Goal: Information Seeking & Learning: Learn about a topic

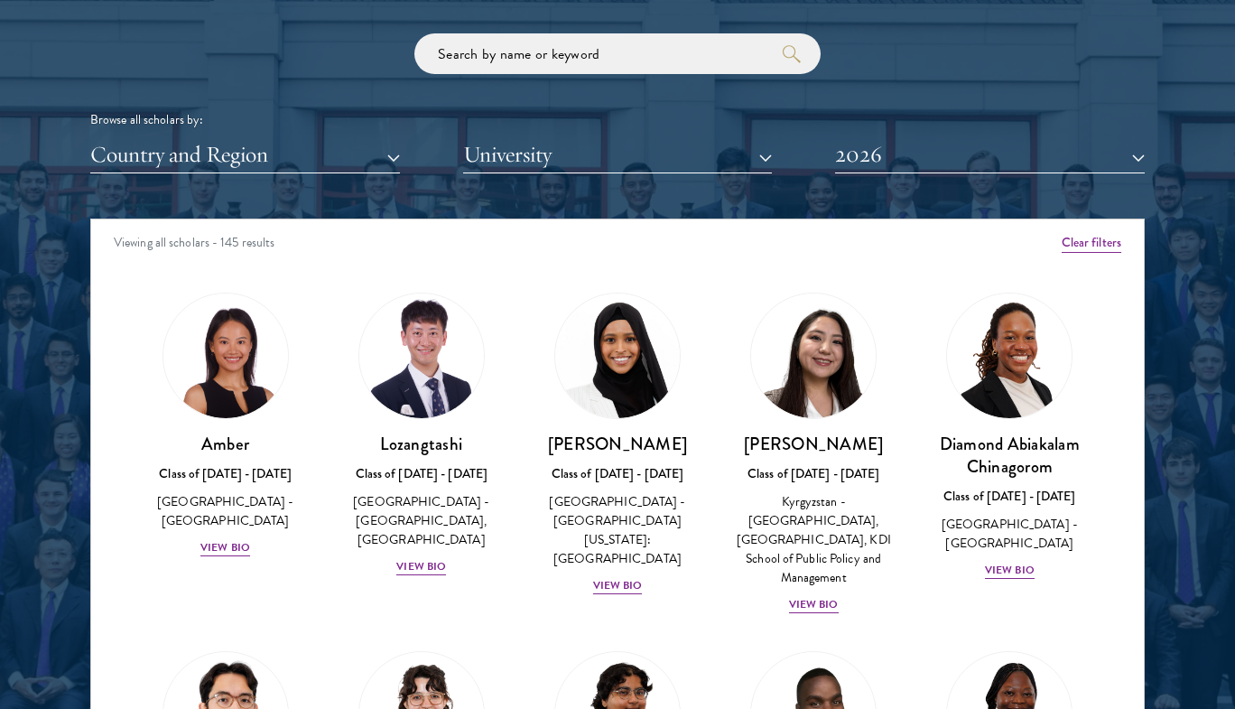
scroll to position [2453, 0]
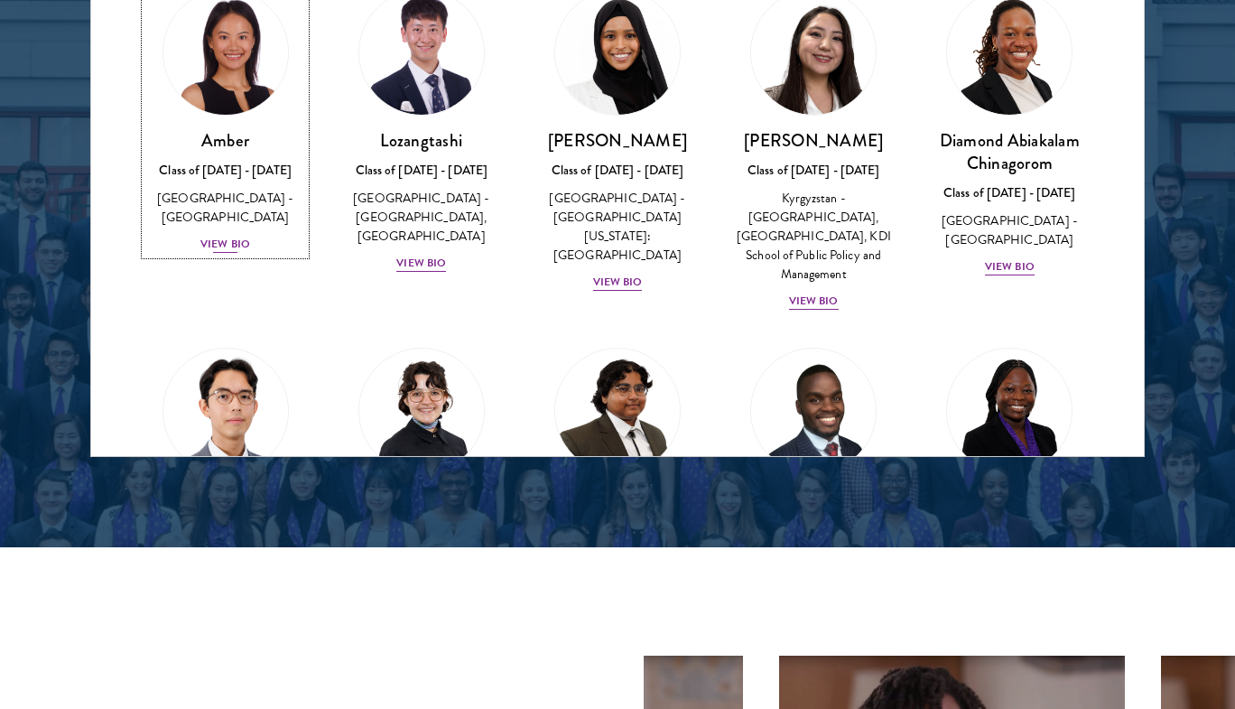
click at [226, 236] on div "View Bio" at bounding box center [225, 244] width 50 height 17
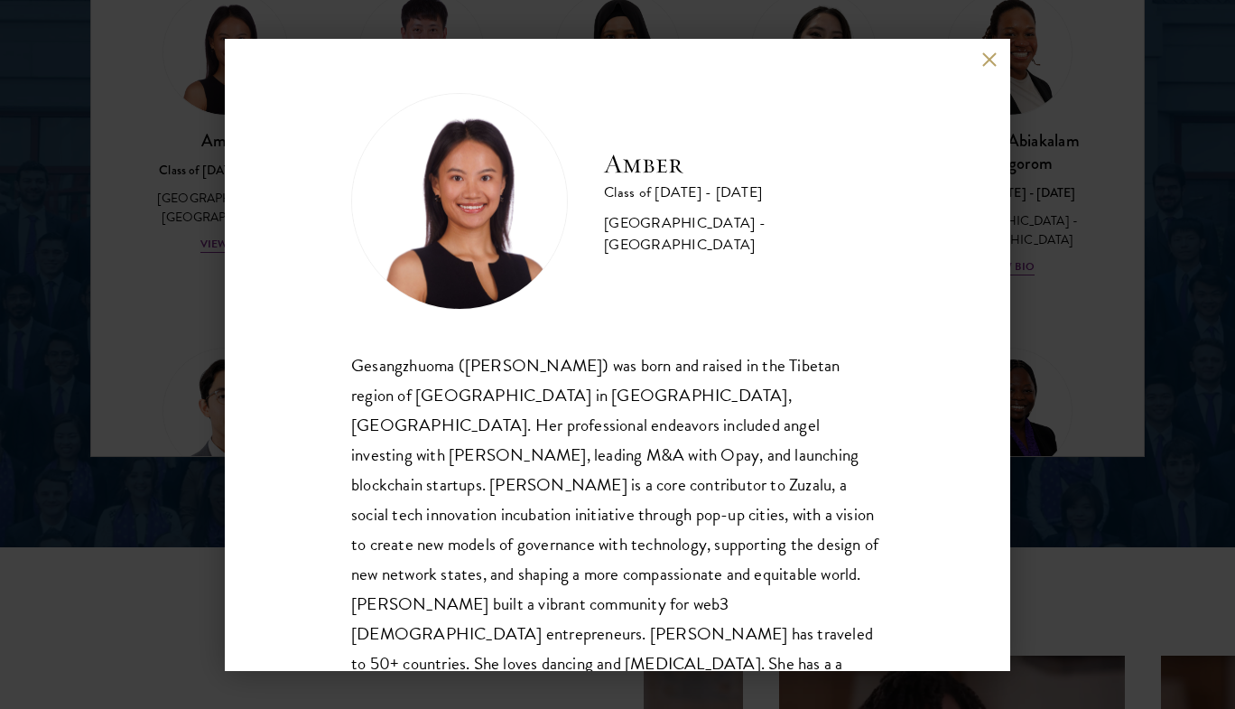
click at [189, 256] on div "Amber Class of [DATE] - [DATE] [GEOGRAPHIC_DATA] - [GEOGRAPHIC_DATA] Gesangzhuo…" at bounding box center [617, 354] width 1235 height 709
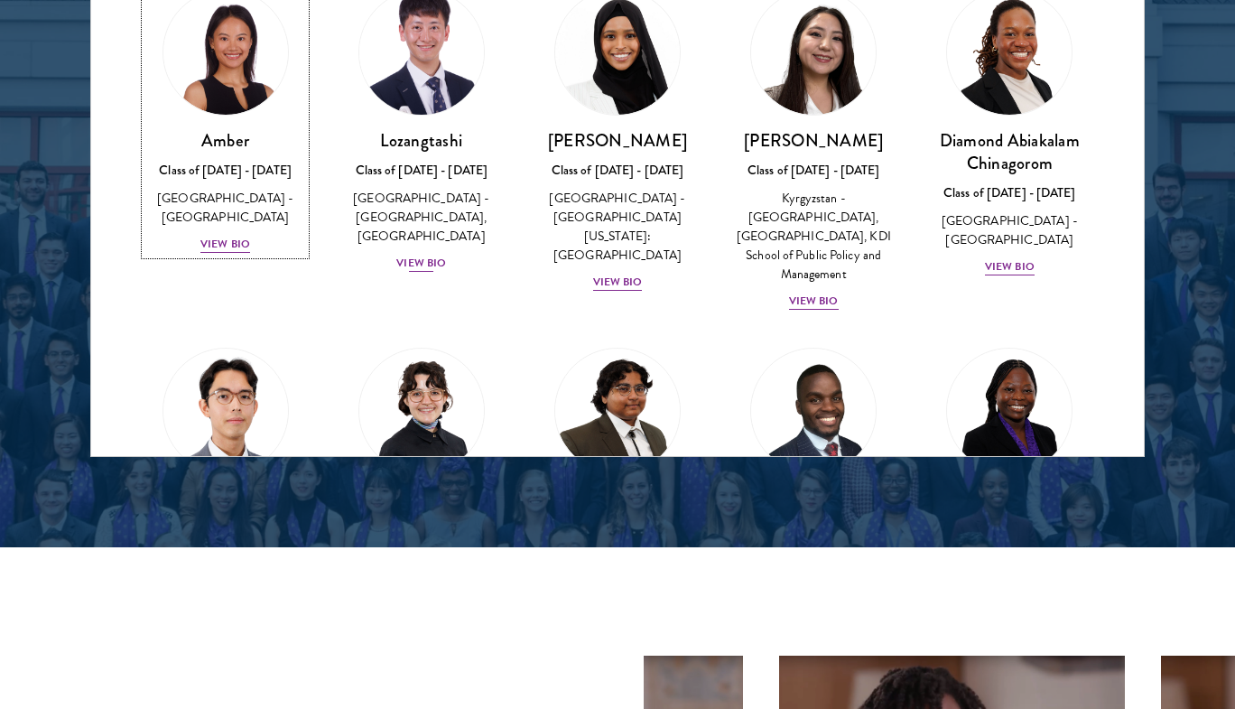
scroll to position [2441, 0]
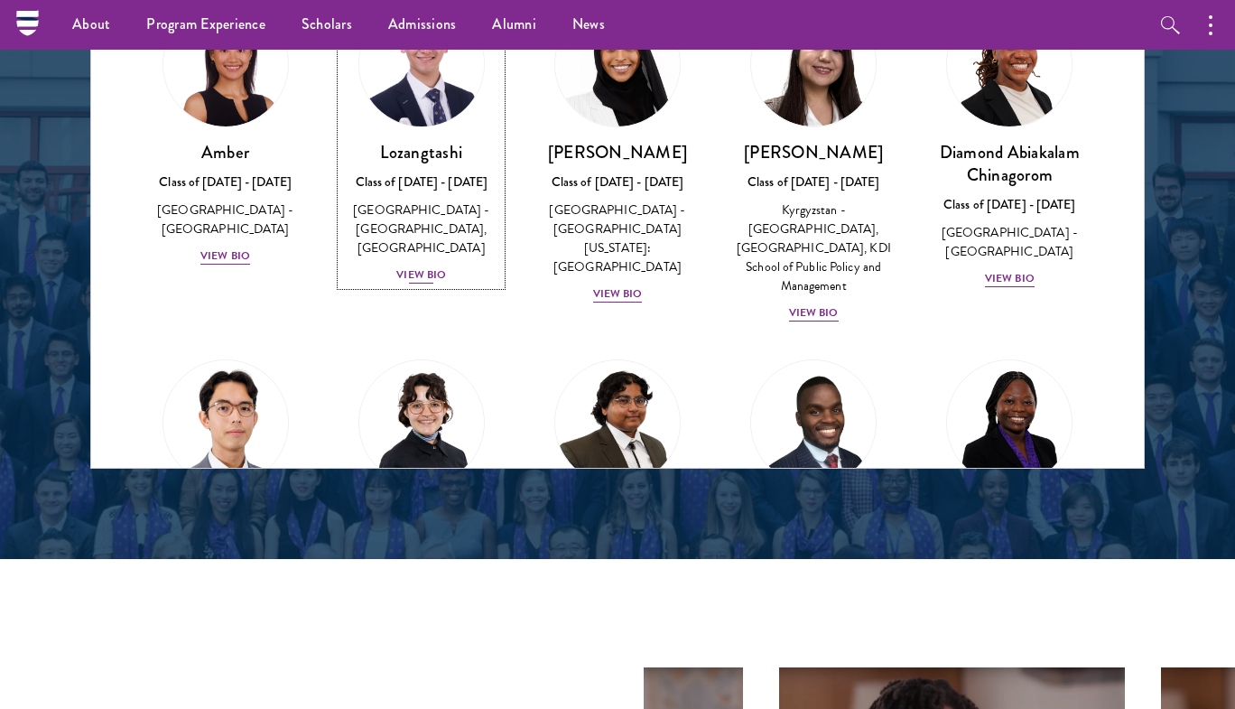
click at [413, 279] on div "View Bio" at bounding box center [421, 274] width 50 height 17
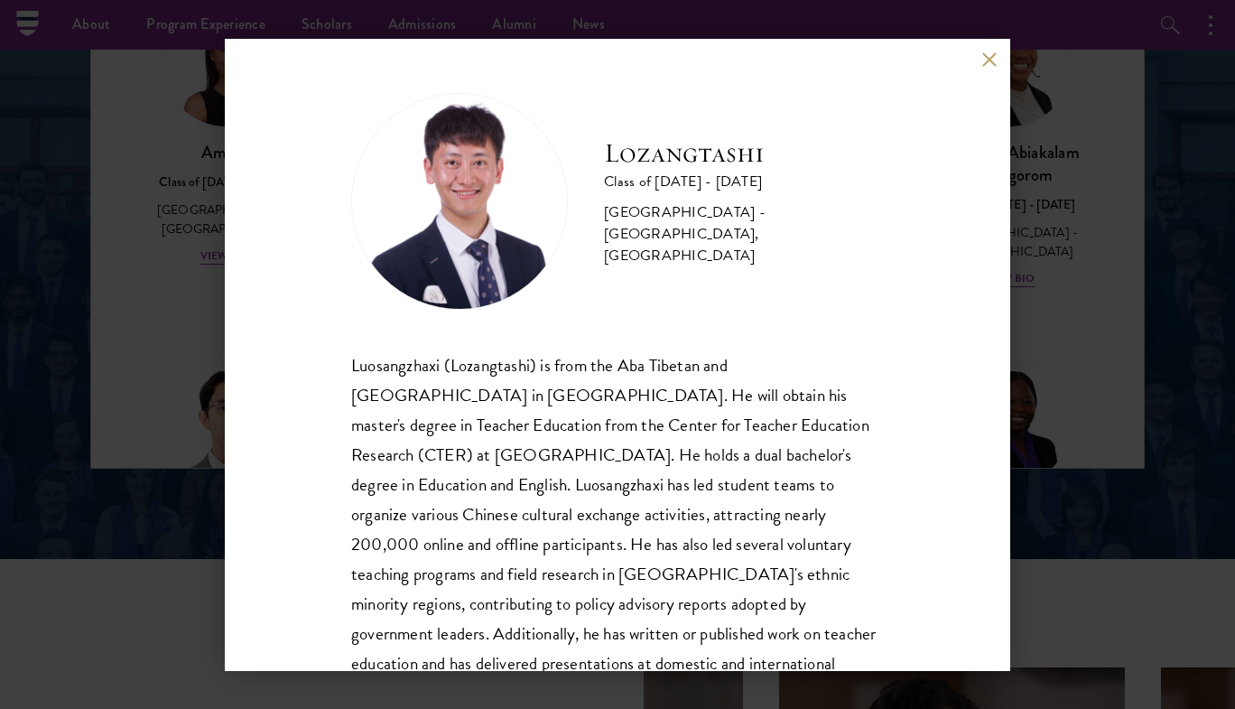
click at [141, 375] on div "Lozangtashi Class of [DATE] - [DATE] [GEOGRAPHIC_DATA] - [GEOGRAPHIC_DATA], [GE…" at bounding box center [617, 354] width 1235 height 709
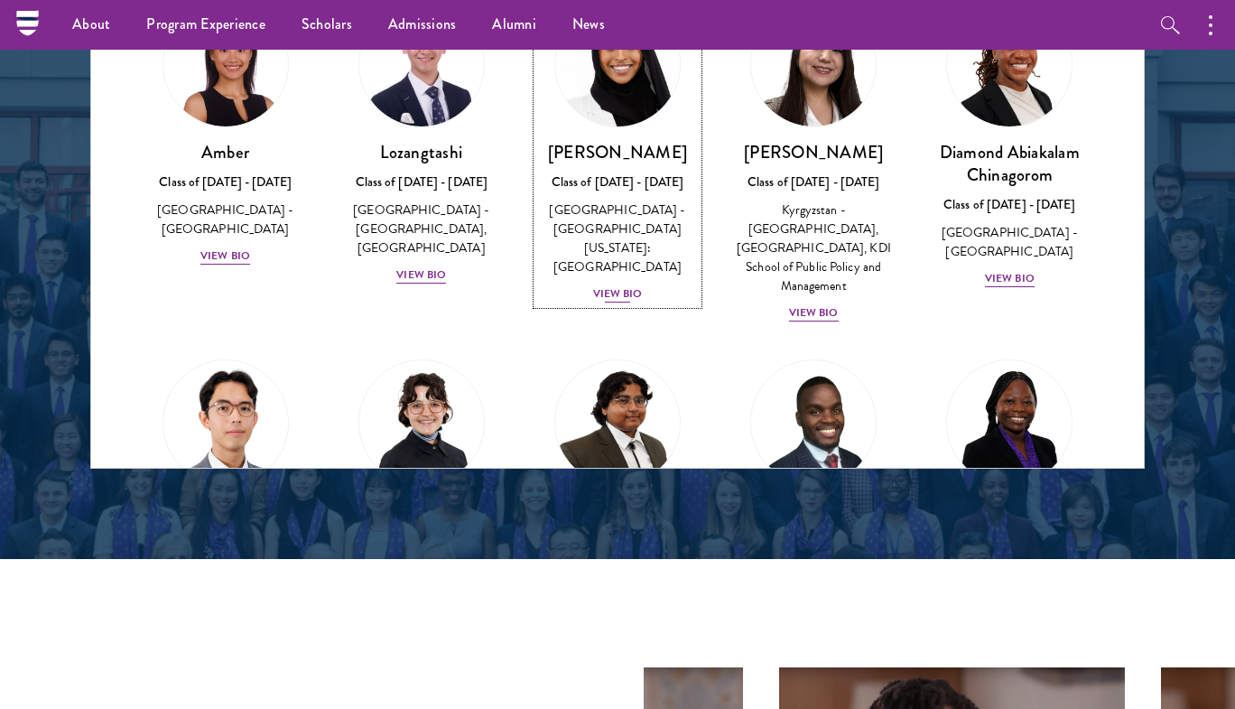
click at [613, 285] on div "View Bio" at bounding box center [618, 293] width 50 height 17
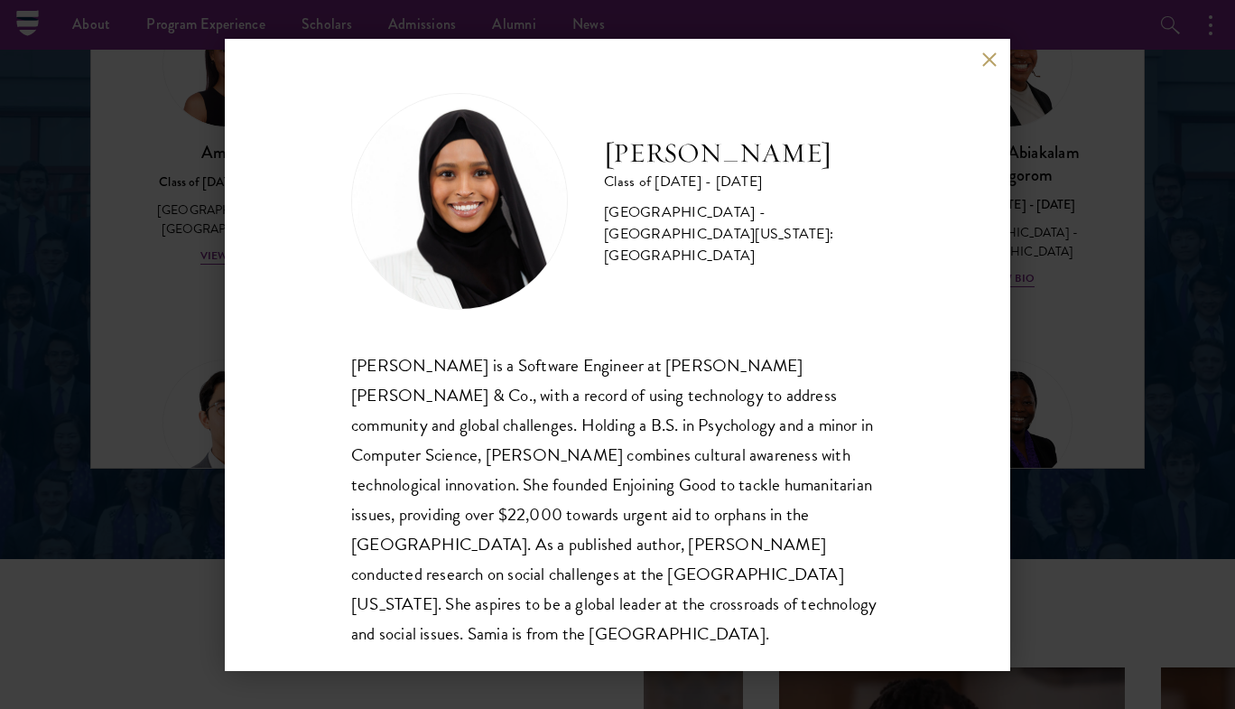
click at [135, 418] on div "[PERSON_NAME] Class of [DATE] - [DATE] [GEOGRAPHIC_DATA] - [GEOGRAPHIC_DATA][US…" at bounding box center [617, 354] width 1235 height 709
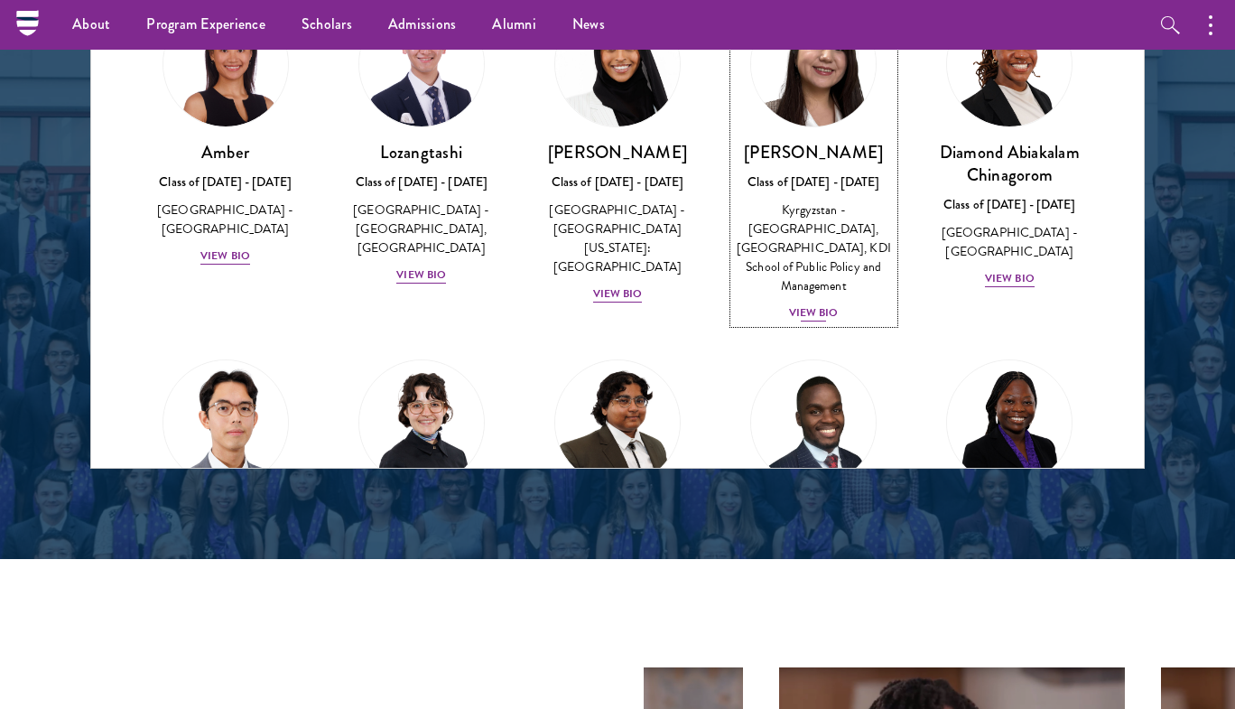
click at [841, 321] on div "Nurzada Abdivalieva Class of [DATE] - [DATE] [GEOGRAPHIC_DATA] - [GEOGRAPHIC_DA…" at bounding box center [814, 232] width 160 height 182
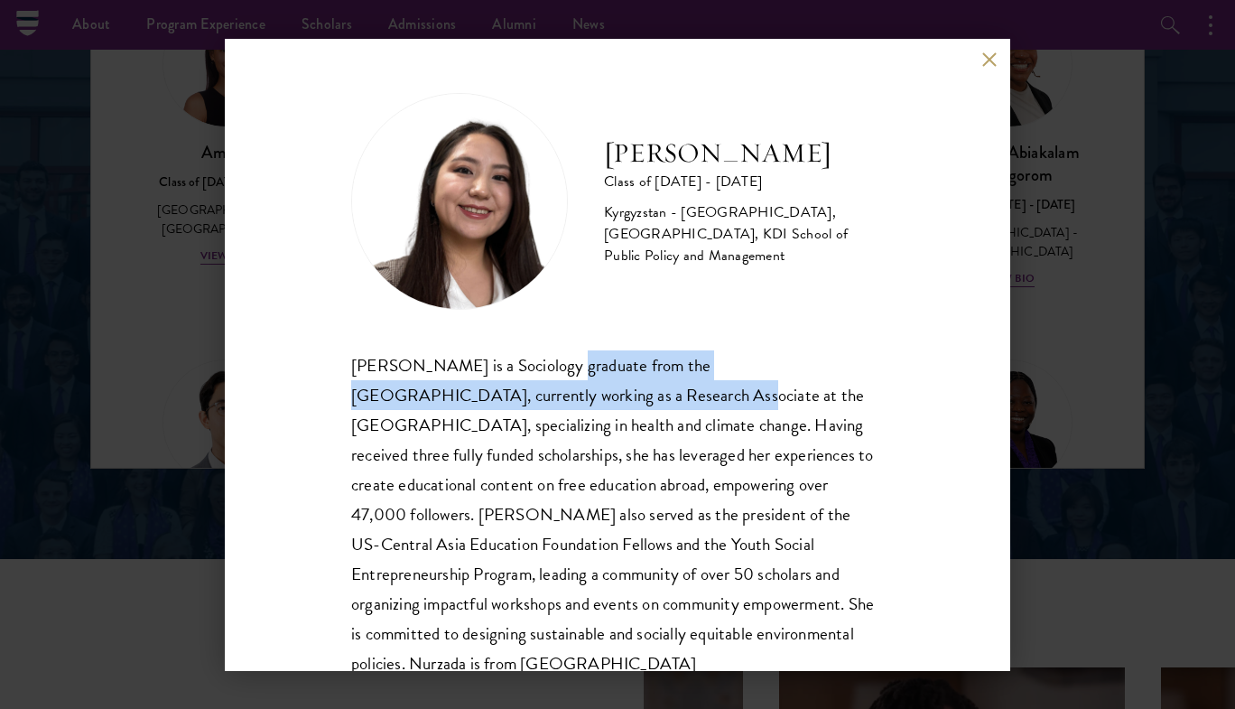
drag, startPoint x: 547, startPoint y: 365, endPoint x: 592, endPoint y: 383, distance: 48.6
click at [592, 383] on div "[PERSON_NAME] is a Sociology graduate from the [GEOGRAPHIC_DATA], currently wor…" at bounding box center [617, 514] width 533 height 329
click at [610, 400] on div "[PERSON_NAME] is a Sociology graduate from the [GEOGRAPHIC_DATA], currently wor…" at bounding box center [617, 514] width 533 height 329
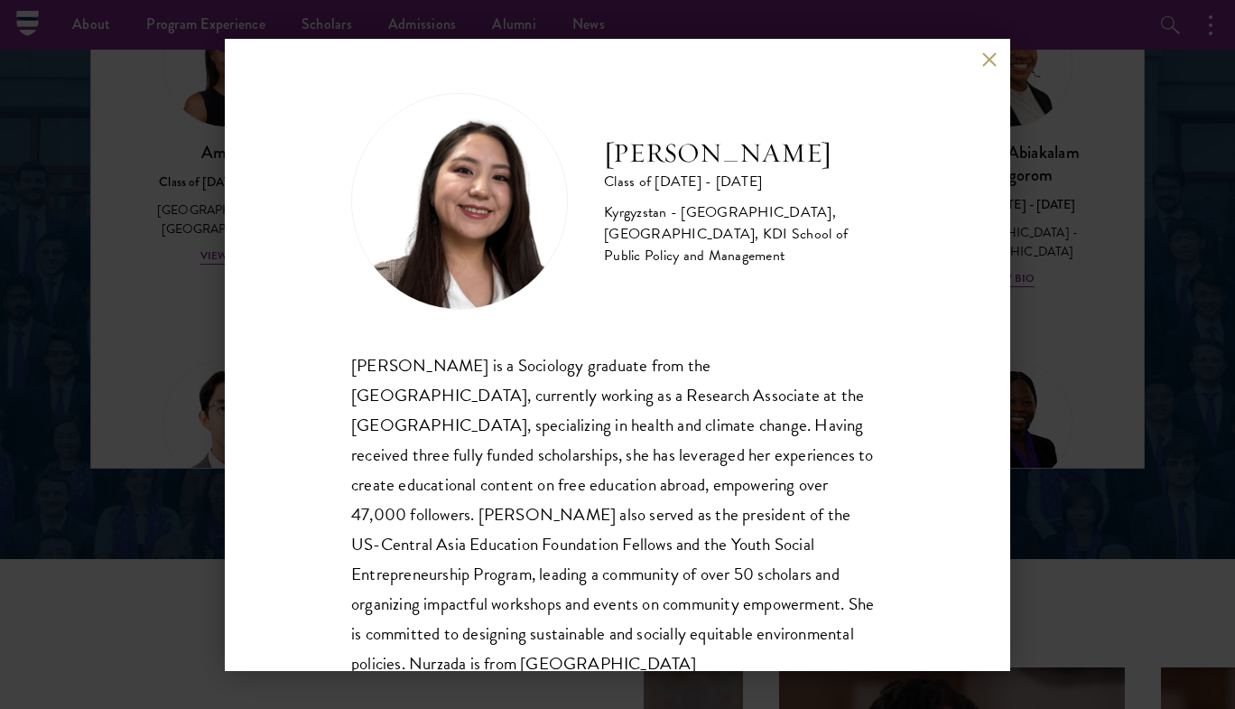
scroll to position [9, 0]
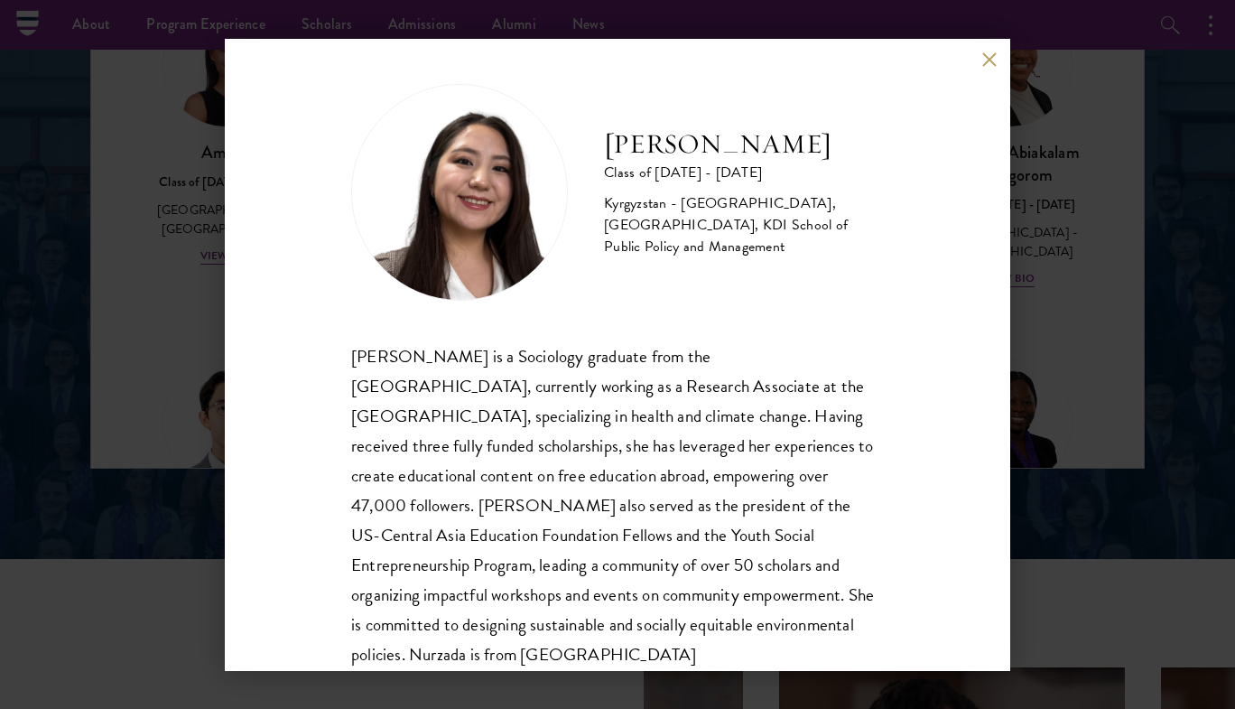
click at [117, 456] on div "Nurzada Abdivalieva Class of [DATE] - [DATE] [GEOGRAPHIC_DATA] - [GEOGRAPHIC_DA…" at bounding box center [617, 354] width 1235 height 709
